Goal: Task Accomplishment & Management: Manage account settings

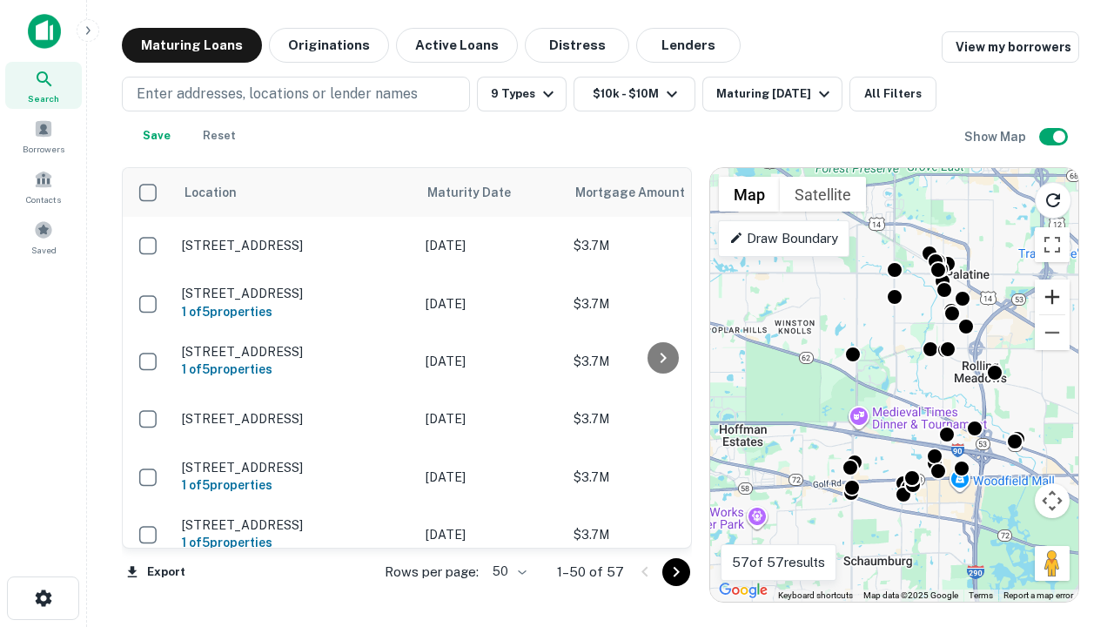
click at [1053, 297] on button "Zoom in" at bounding box center [1052, 296] width 35 height 35
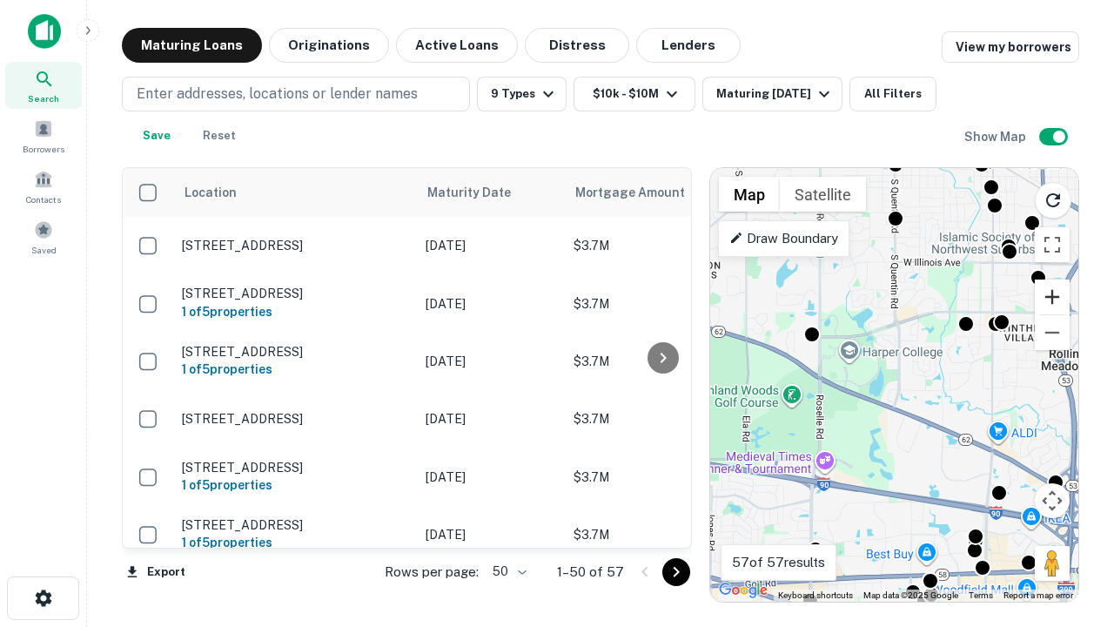
click at [1053, 297] on button "Zoom in" at bounding box center [1052, 296] width 35 height 35
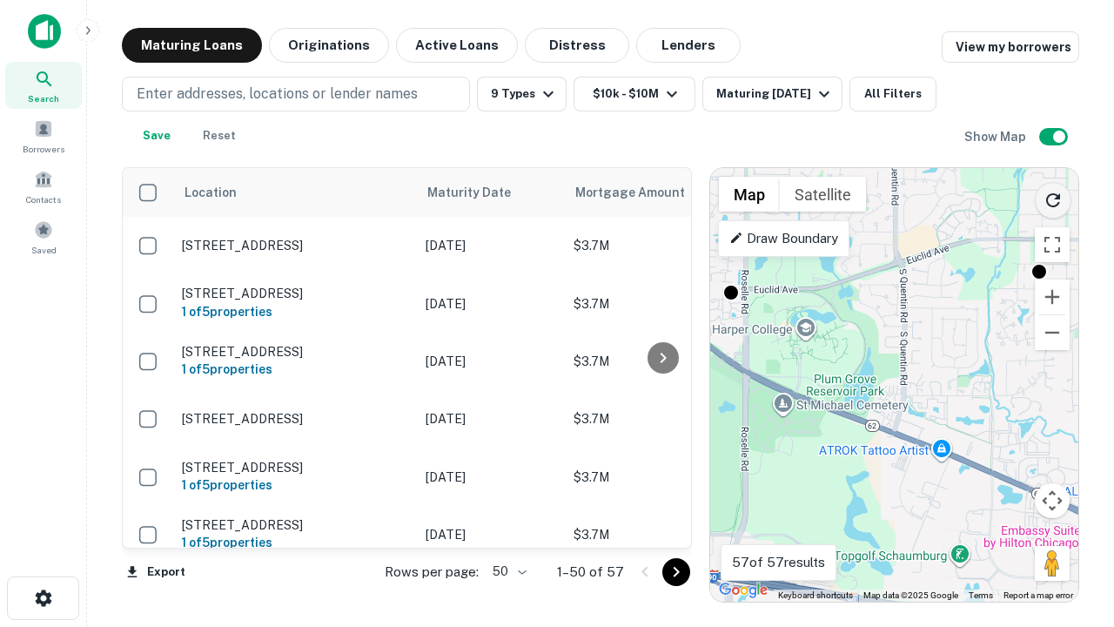
click at [1053, 197] on icon "Reload search area" at bounding box center [1053, 200] width 21 height 21
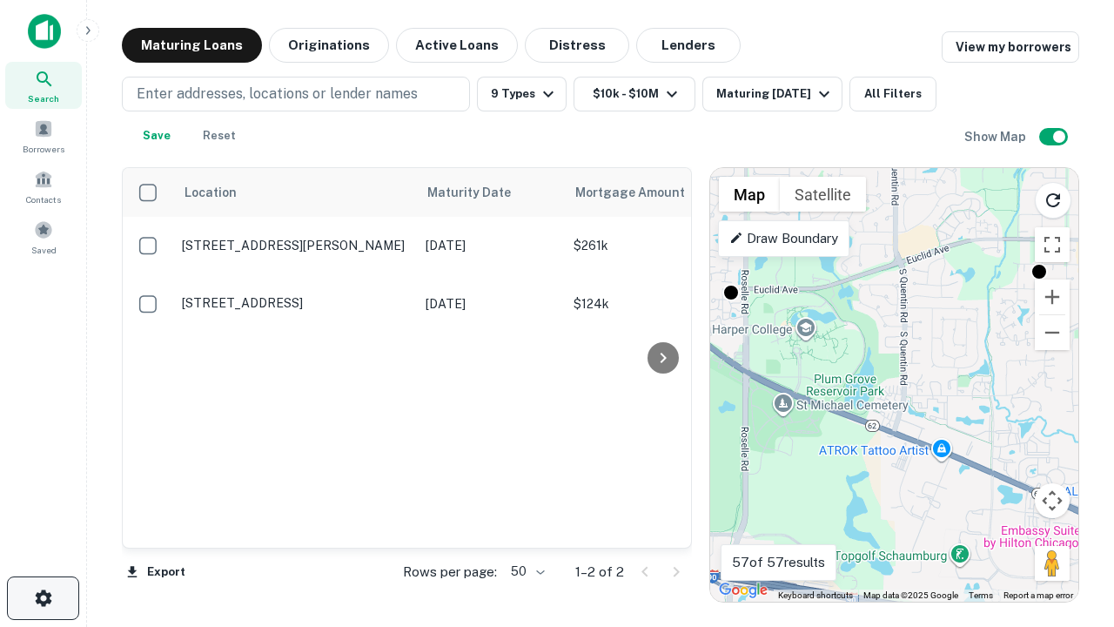
click at [43, 598] on icon "button" at bounding box center [43, 598] width 21 height 21
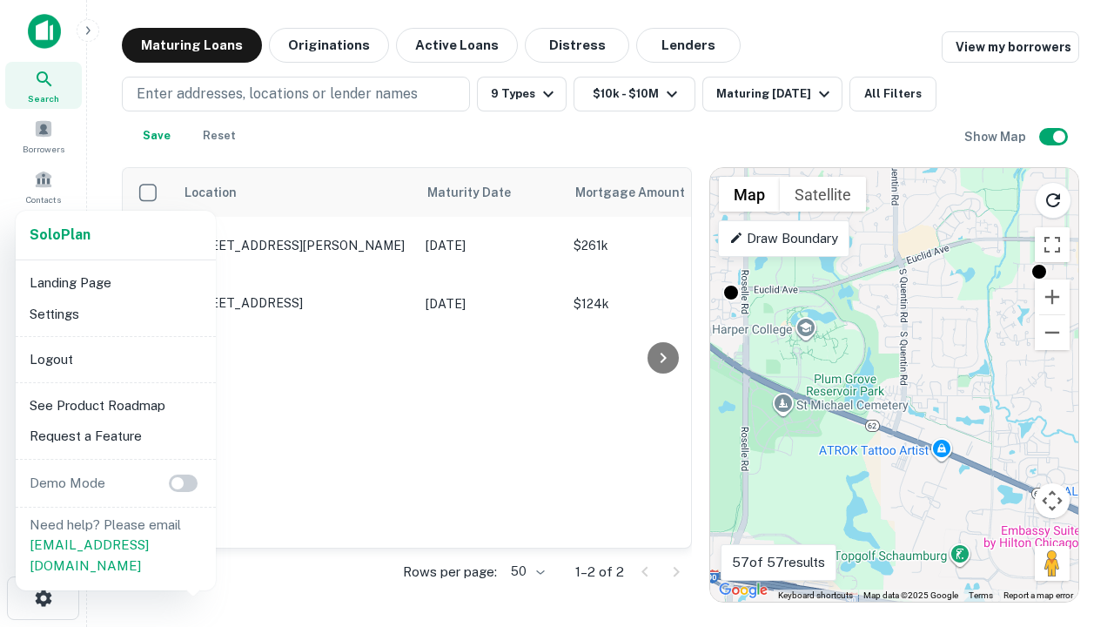
click at [115, 359] on li "Logout" at bounding box center [116, 359] width 186 height 31
